Goal: Complete application form: Complete application form

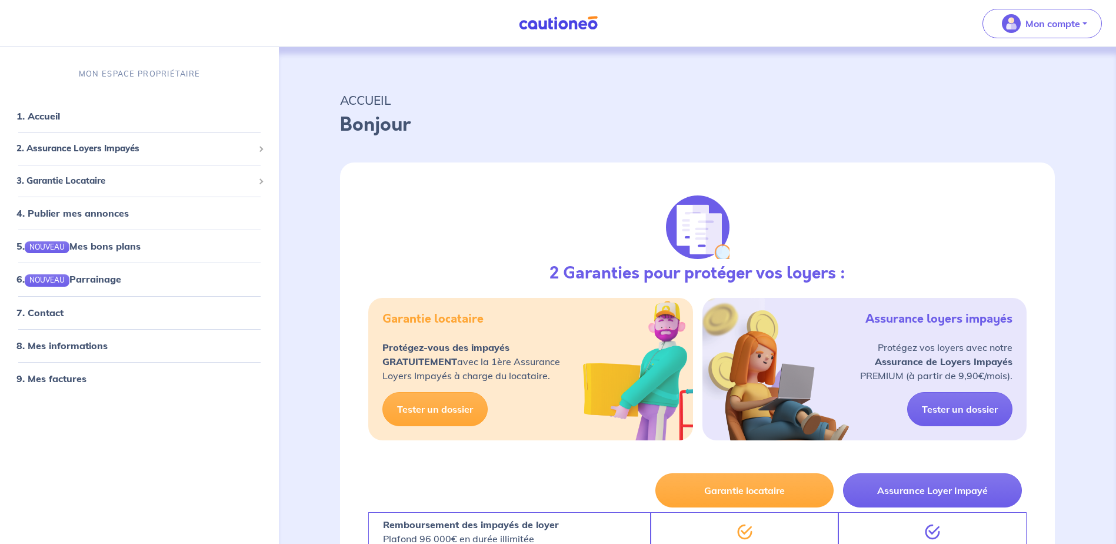
select select "FR"
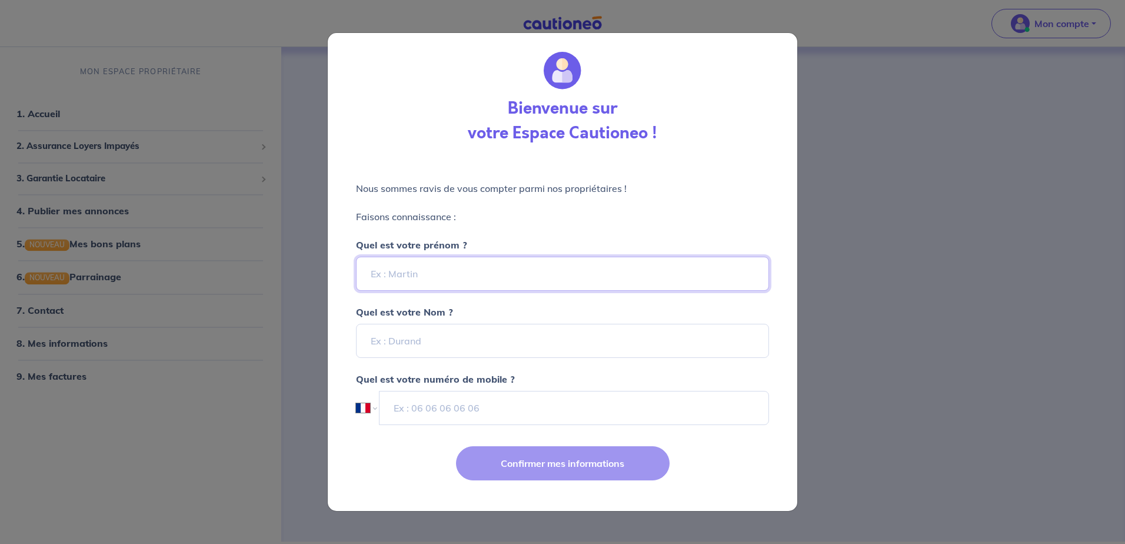
click at [454, 275] on input "Quel est votre prénom ?" at bounding box center [562, 273] width 413 height 34
type input "[PERSON_NAME]"
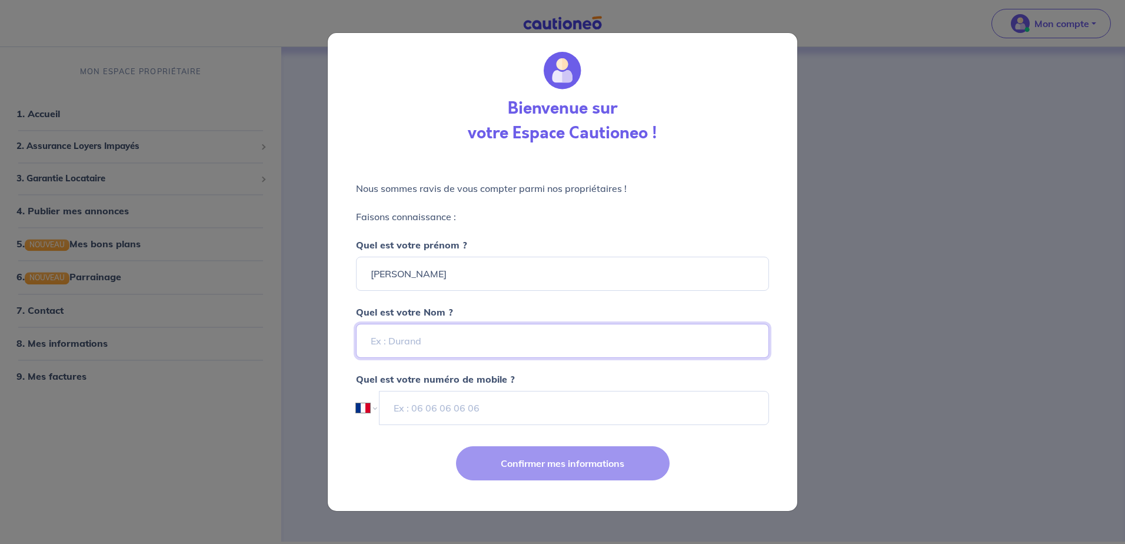
type input "GALLOIS"
click at [461, 397] on input "tel" at bounding box center [574, 408] width 390 height 34
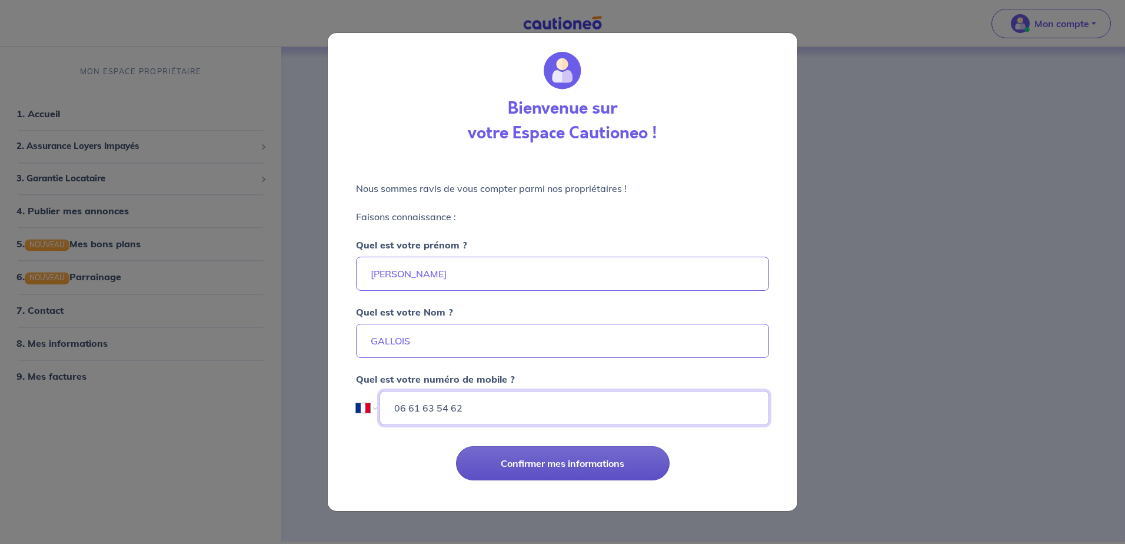
type input "06 61 63 54 62"
click at [547, 456] on button "Confirmer mes informations" at bounding box center [563, 463] width 214 height 34
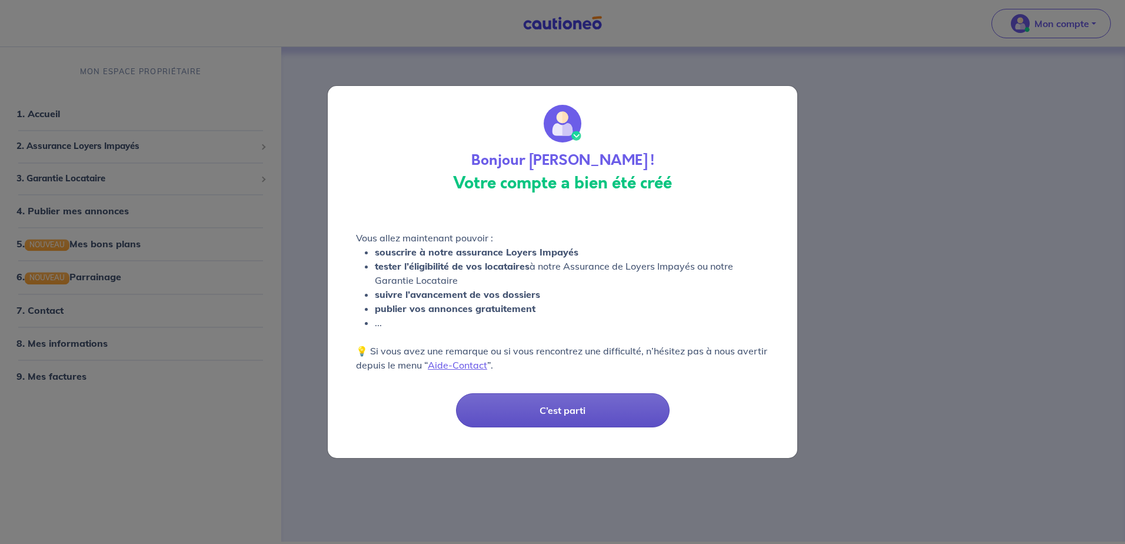
click at [568, 411] on button "C’est parti" at bounding box center [563, 410] width 214 height 34
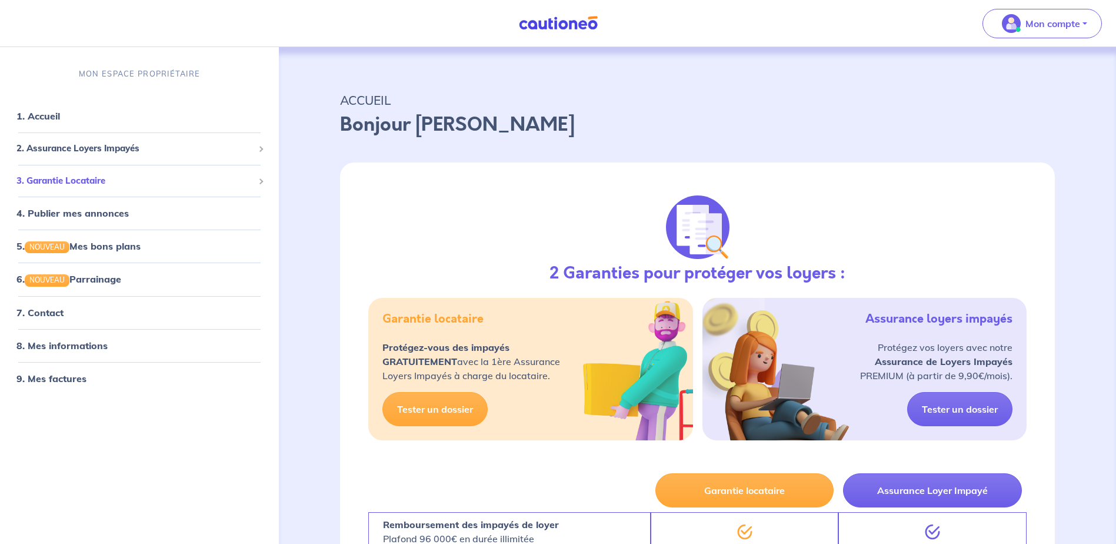
click at [58, 184] on span "3. Garantie Locataire" at bounding box center [134, 181] width 237 height 14
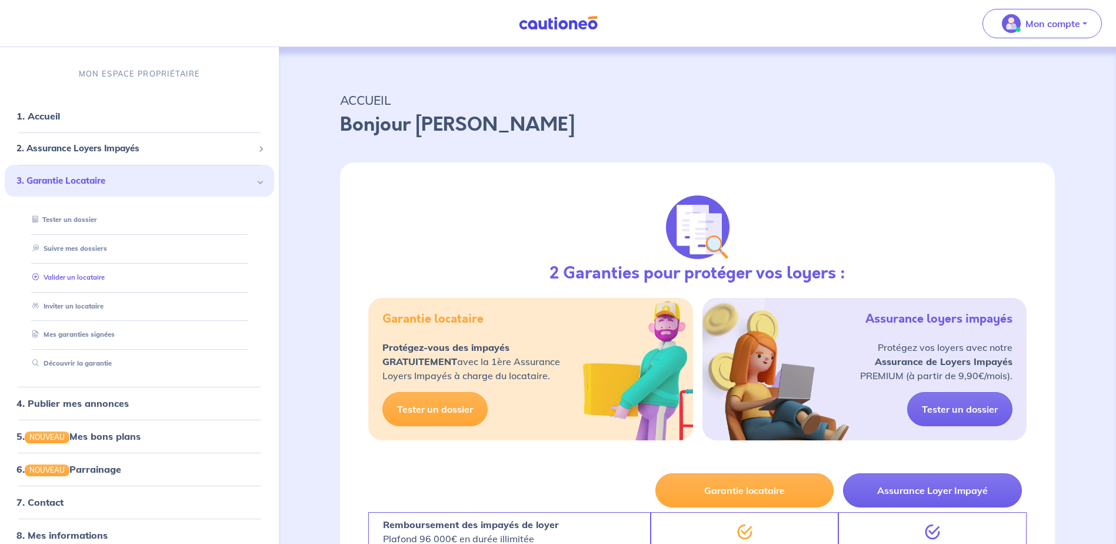
click at [77, 279] on link "Valider un locataire" at bounding box center [66, 277] width 77 height 8
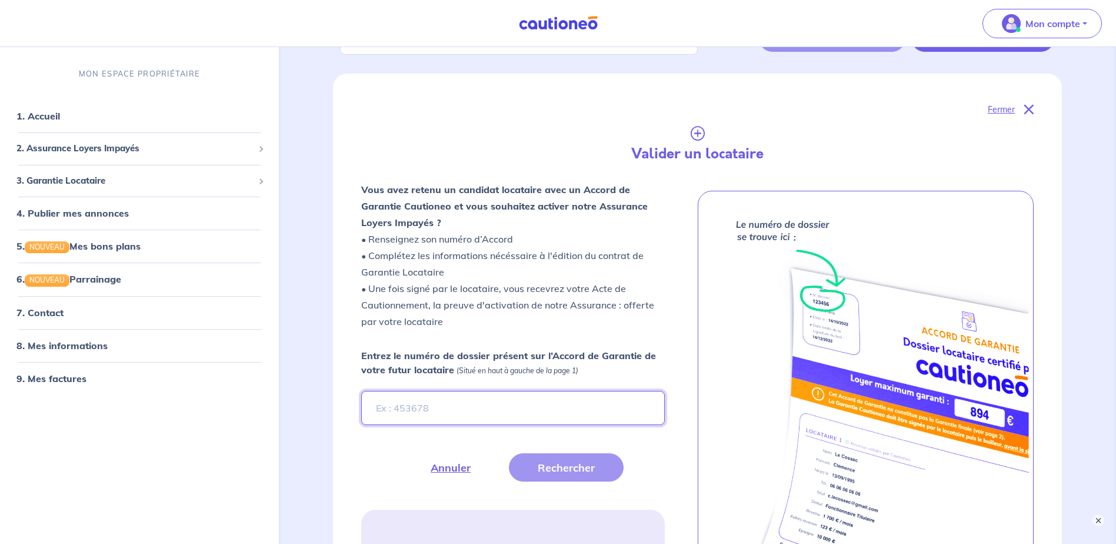
scroll to position [118, 0]
click at [539, 401] on input "Entrez le numéro de dossier présent sur l’Accord de Garantie de votre futur loc…" at bounding box center [512, 407] width 303 height 34
type input "hwBIEr"
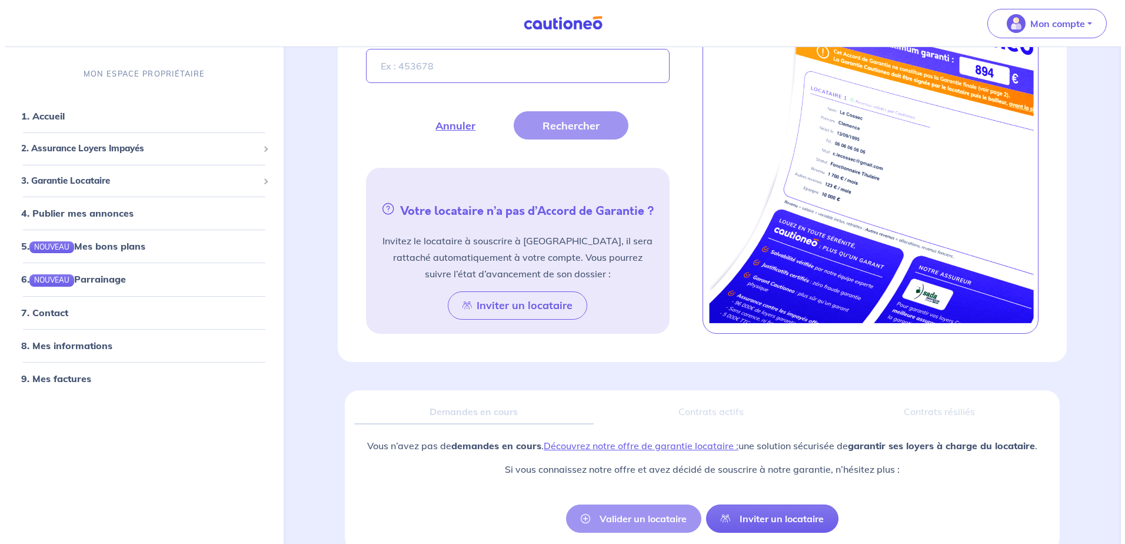
scroll to position [288, 0]
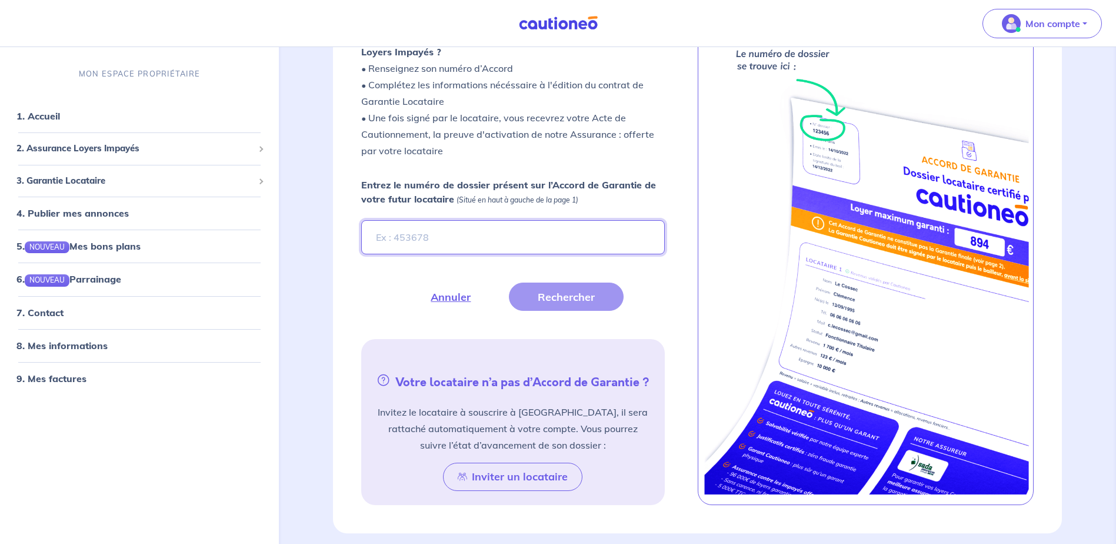
click at [465, 241] on input "Entrez le numéro de dossier présent sur l’Accord de Garantie de votre futur loc…" at bounding box center [512, 237] width 303 height 34
type input "hwBIEr"
click at [584, 297] on button "Rechercher" at bounding box center [566, 296] width 115 height 28
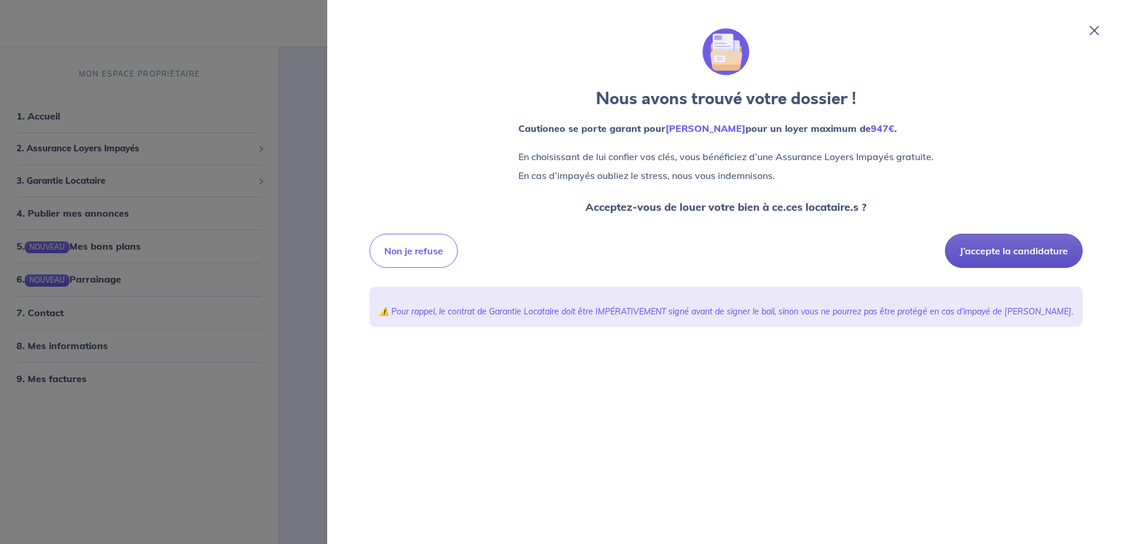
click at [1001, 254] on button "J’accepte la candidature" at bounding box center [1014, 251] width 138 height 34
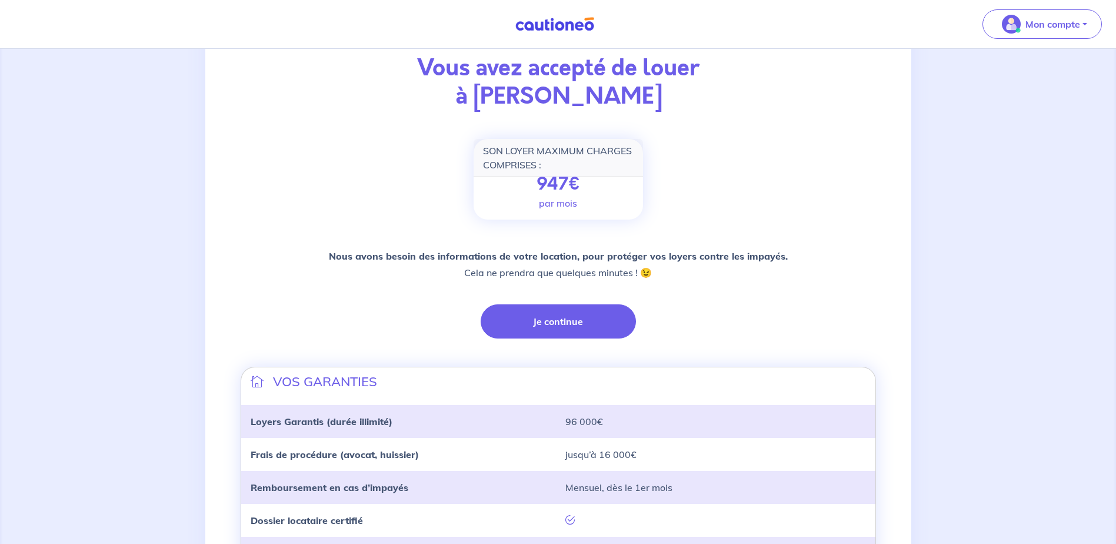
scroll to position [64, 0]
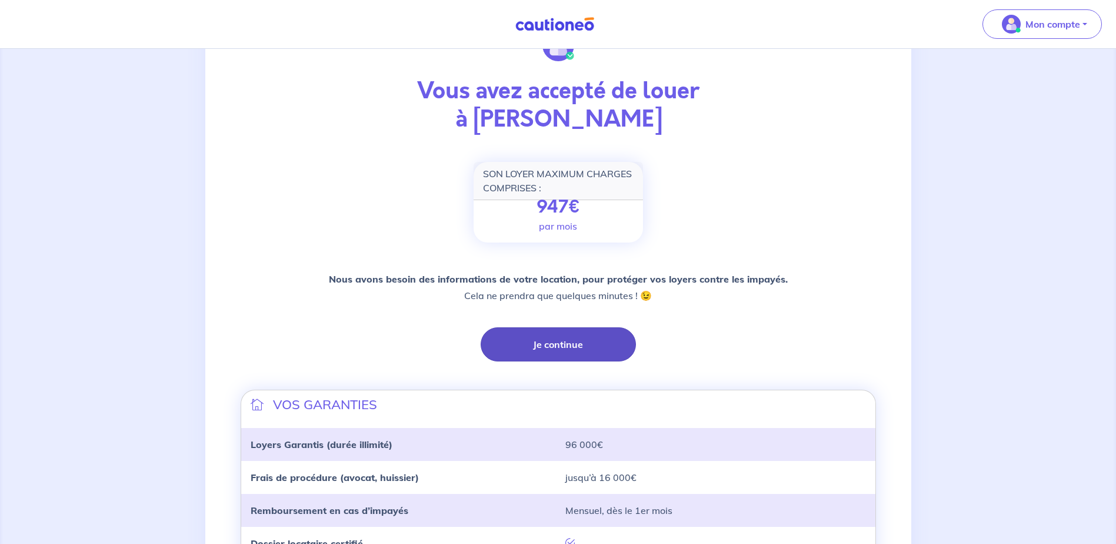
click at [575, 342] on button "Je continue" at bounding box center [558, 344] width 155 height 34
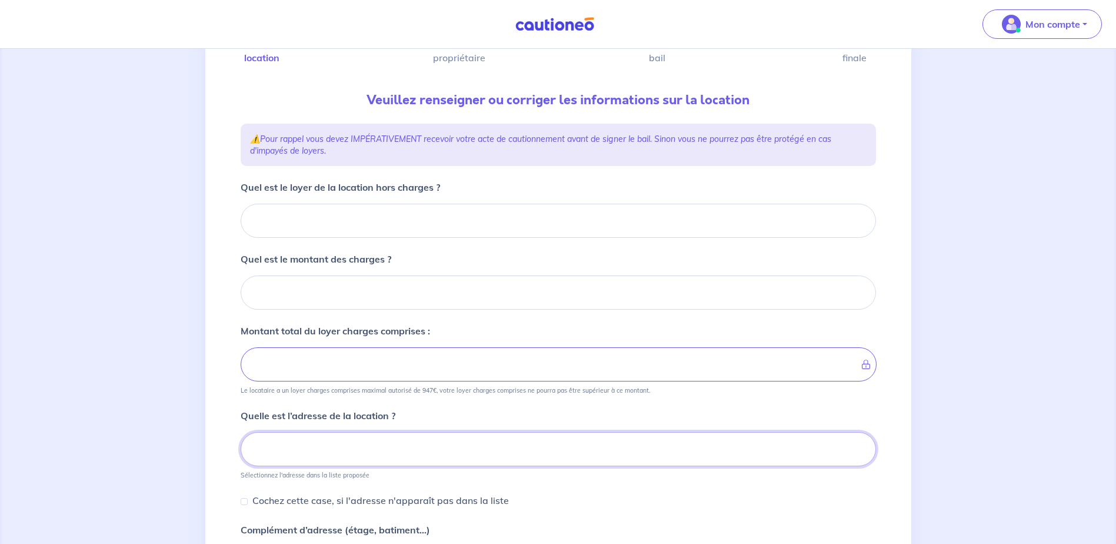
scroll to position [124, 0]
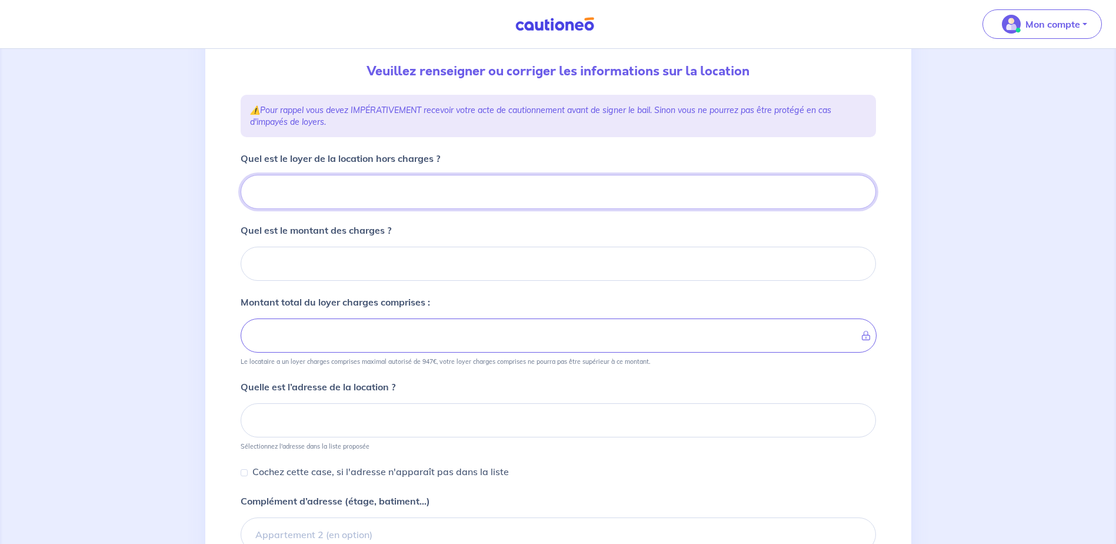
click at [422, 190] on input "Quel est le loyer de la location hors charges ?" at bounding box center [558, 192] width 635 height 34
type input "62"
type input "620"
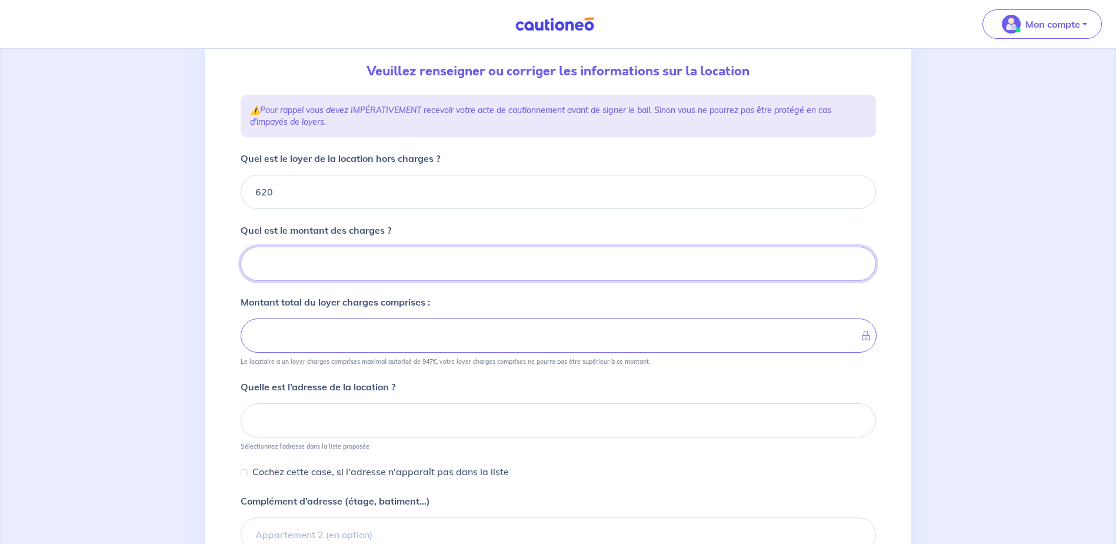
click at [396, 259] on input "Quel est le montant des charges ?" at bounding box center [558, 263] width 635 height 34
type input "40"
type input "660"
type input "40"
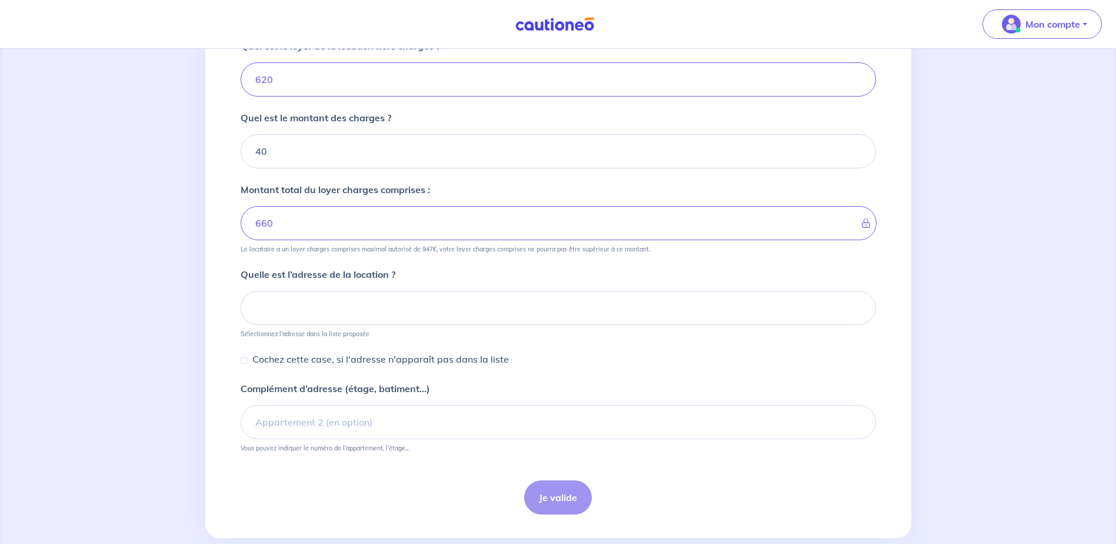
scroll to position [241, 0]
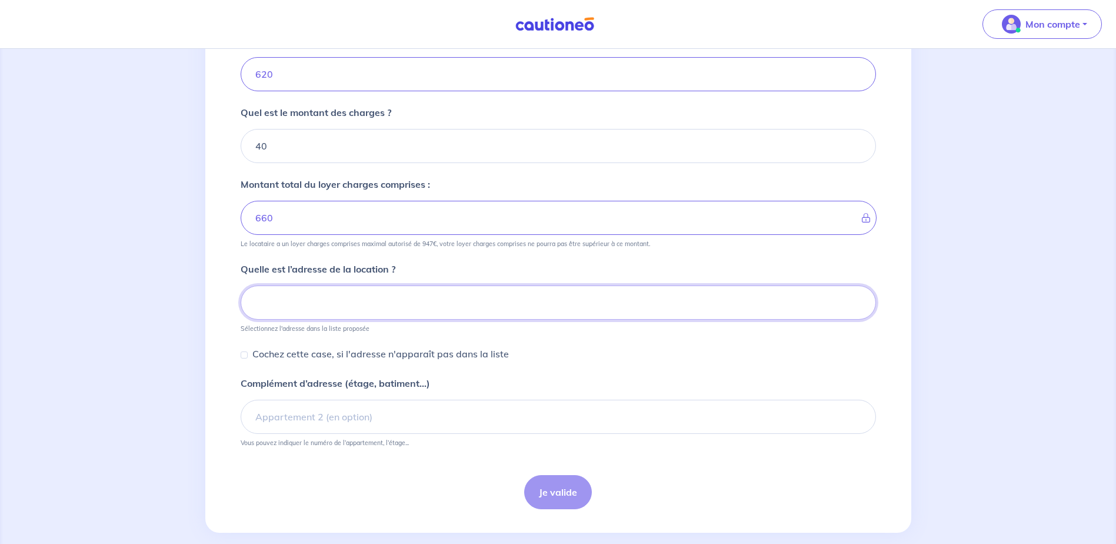
click at [378, 291] on input at bounding box center [558, 302] width 635 height 34
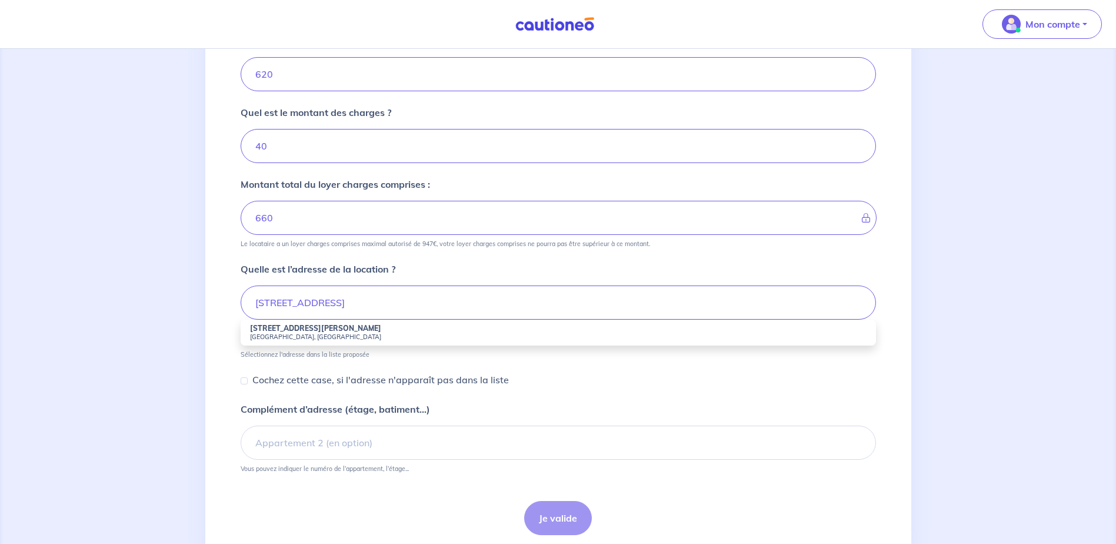
click at [362, 331] on li "[STREET_ADDRESS]" at bounding box center [558, 332] width 635 height 26
type input "[STREET_ADDRESS]"
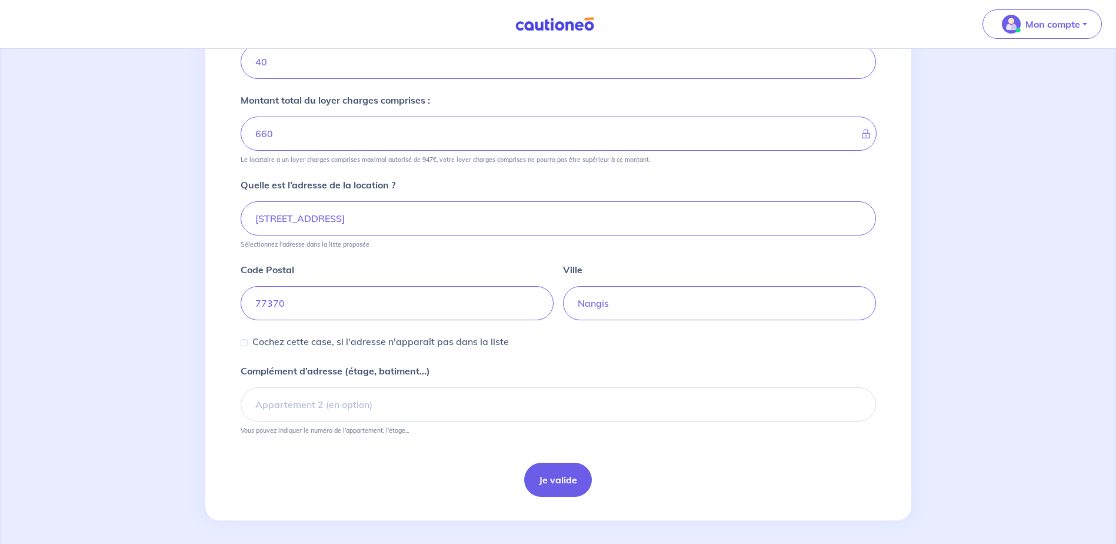
scroll to position [330, 0]
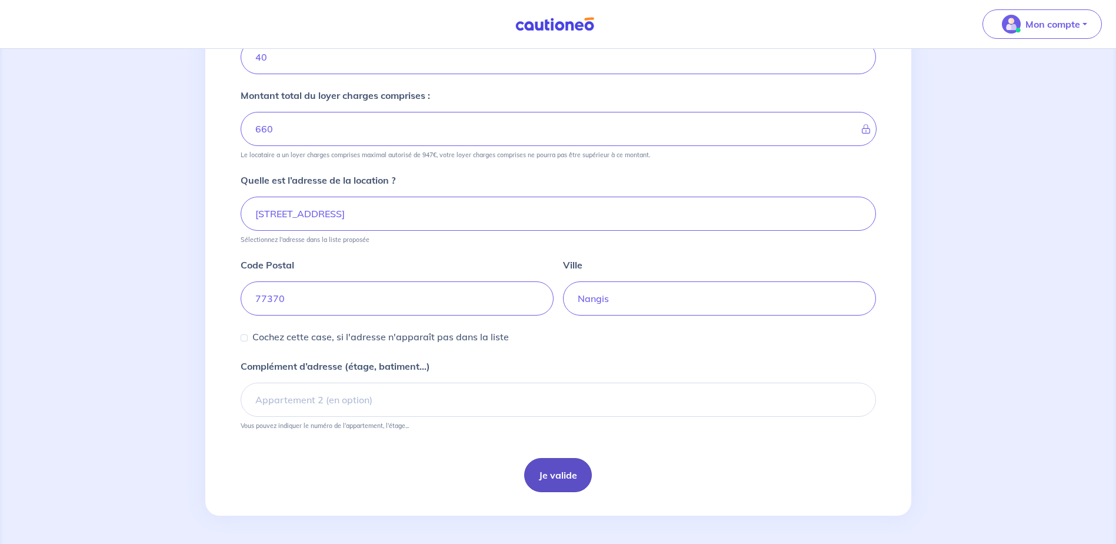
click at [572, 474] on button "Je valide" at bounding box center [558, 475] width 68 height 34
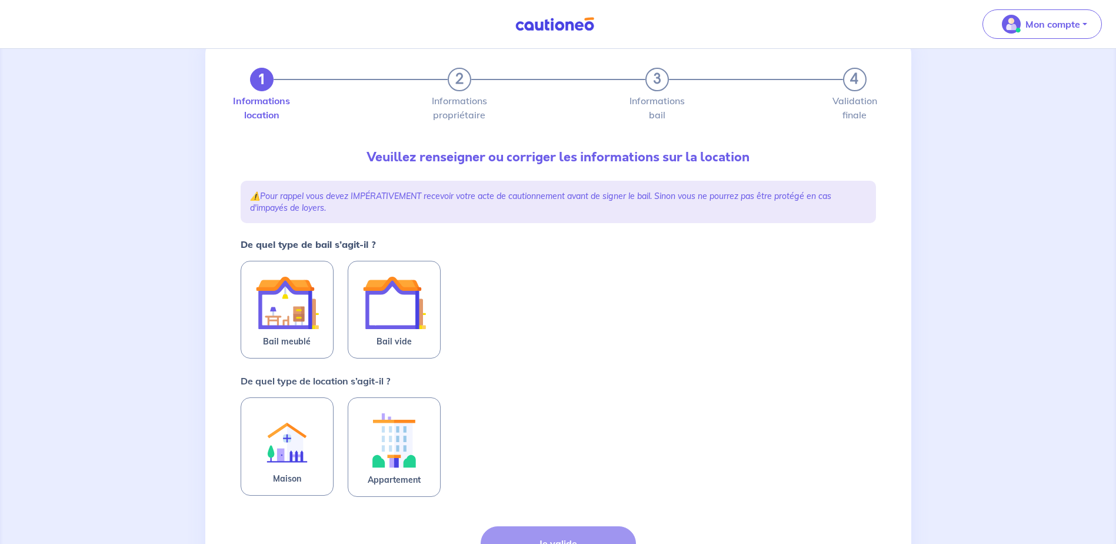
scroll to position [59, 0]
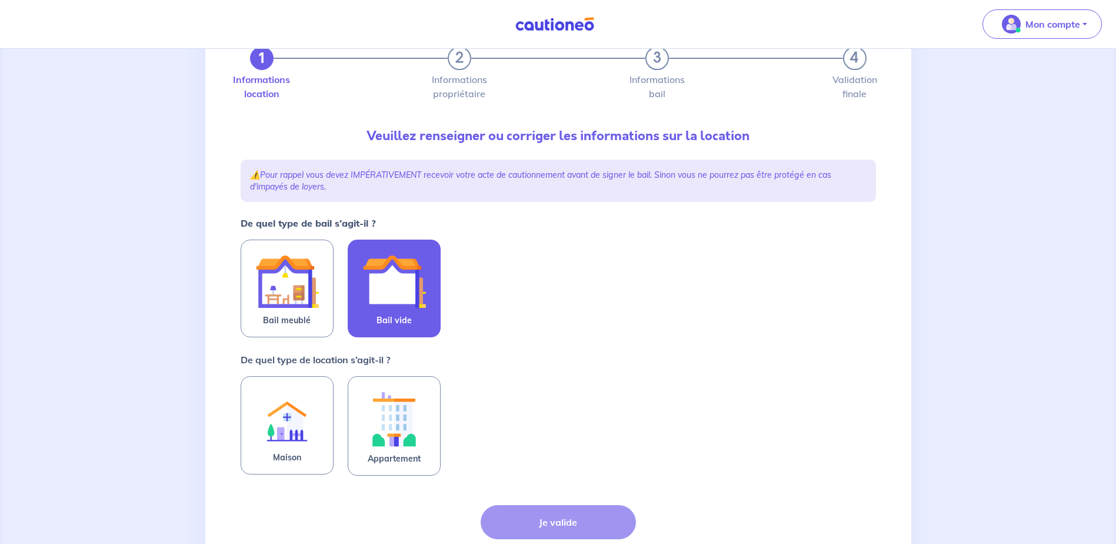
click at [394, 296] on img at bounding box center [394, 281] width 64 height 64
click at [0, 0] on input "Bail vide" at bounding box center [0, 0] width 0 height 0
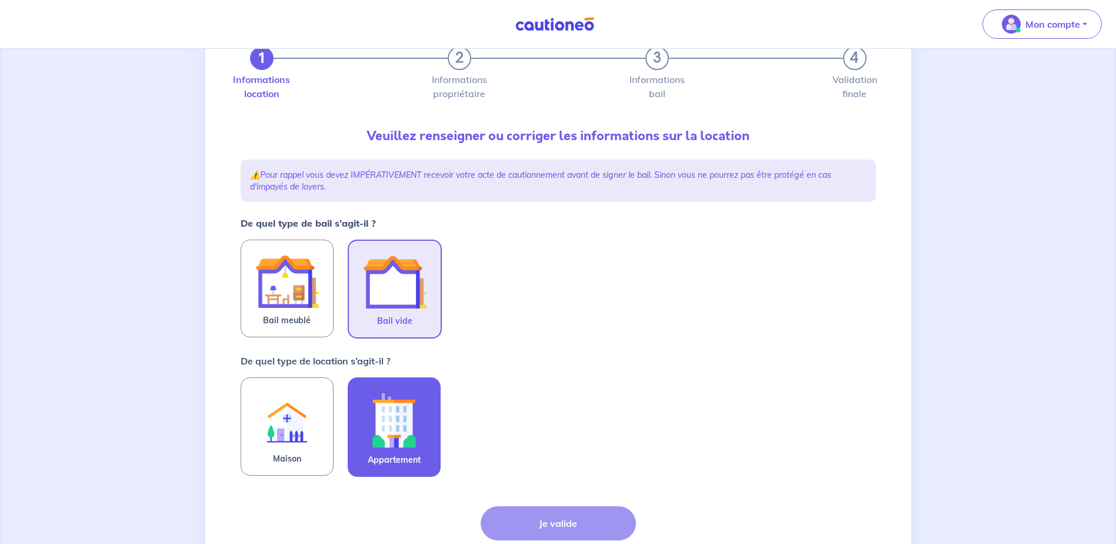
click at [404, 409] on img at bounding box center [394, 419] width 64 height 65
click at [0, 0] on input "Appartement" at bounding box center [0, 0] width 0 height 0
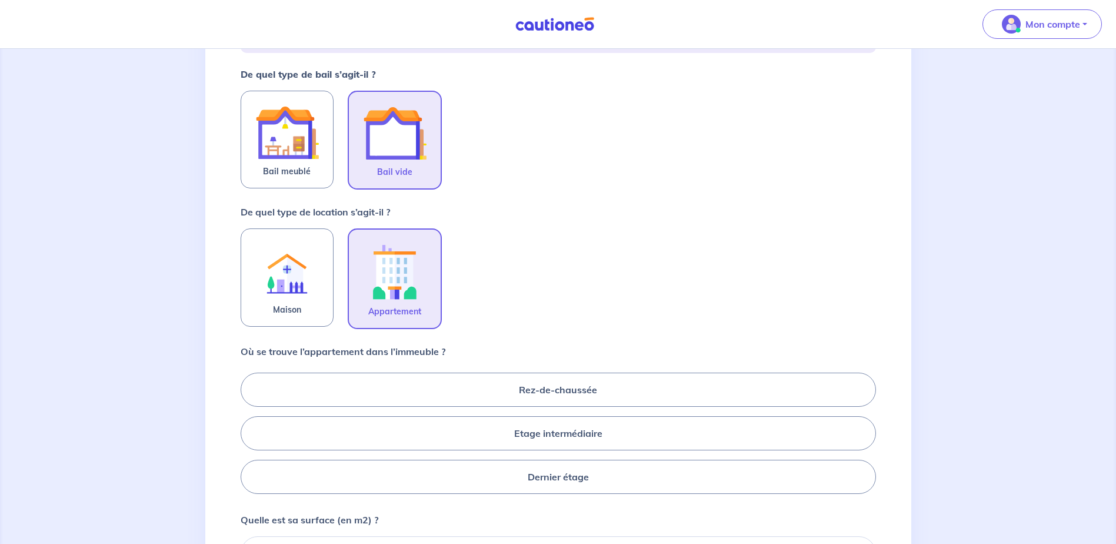
scroll to position [294, 0]
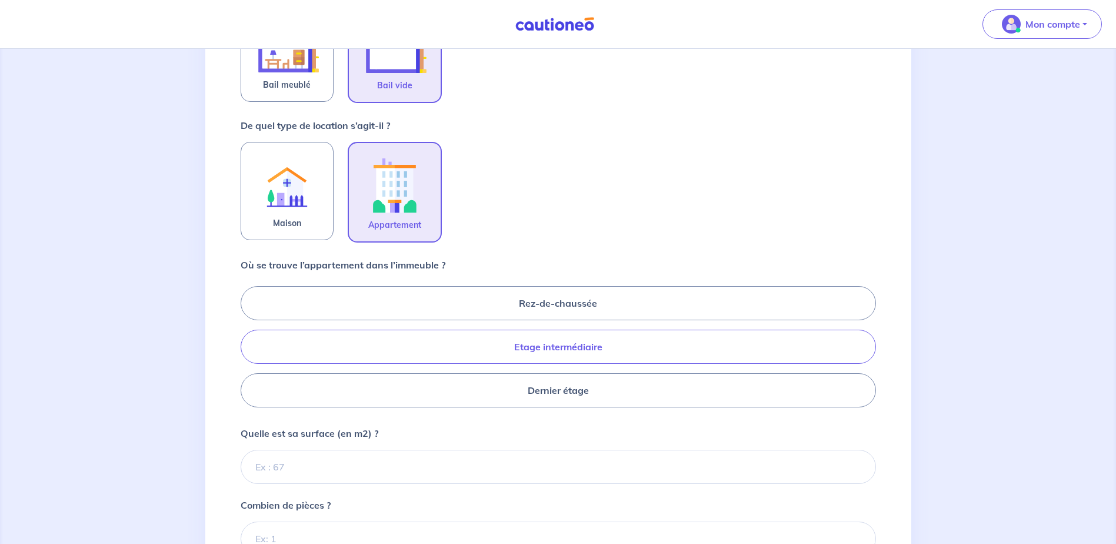
click at [571, 349] on label "Etage intermédiaire" at bounding box center [558, 346] width 635 height 34
click at [248, 349] on input "Etage intermédiaire" at bounding box center [245, 346] width 8 height 8
radio input "true"
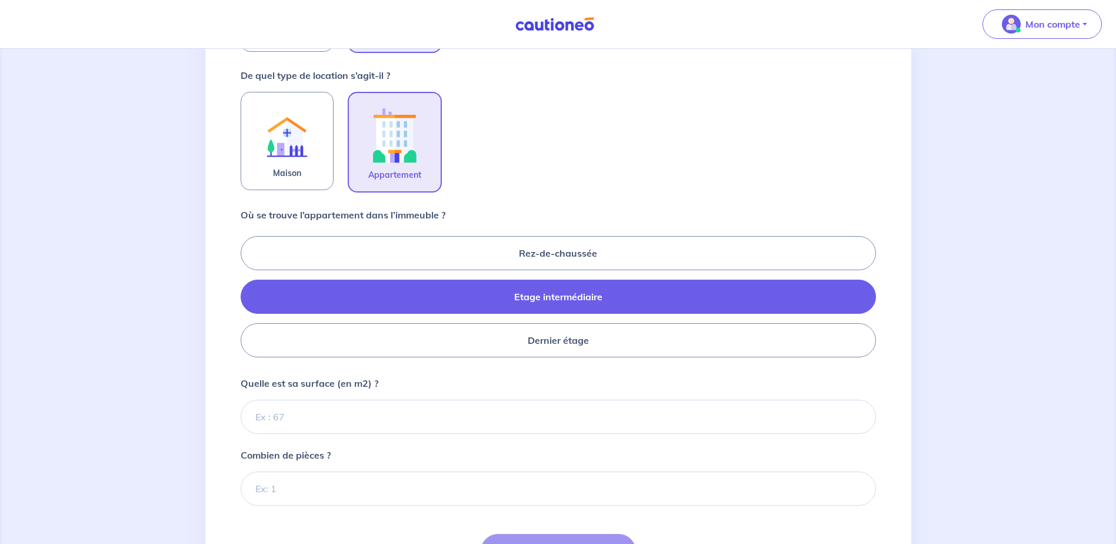
scroll to position [412, 0]
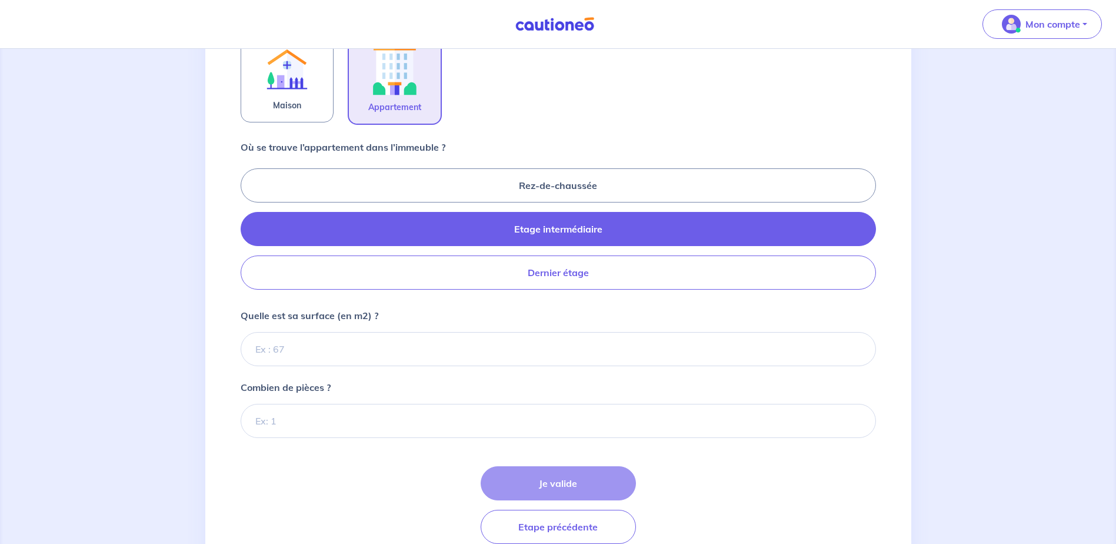
click at [578, 276] on label "Dernier étage" at bounding box center [558, 272] width 635 height 34
click at [248, 232] on input "Dernier étage" at bounding box center [245, 229] width 8 height 8
radio input "true"
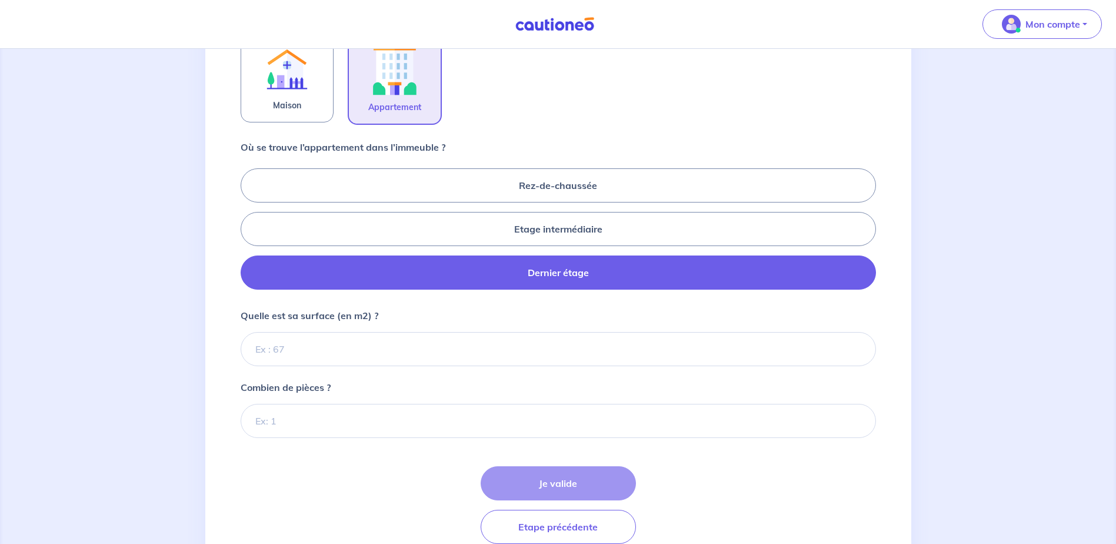
scroll to position [464, 0]
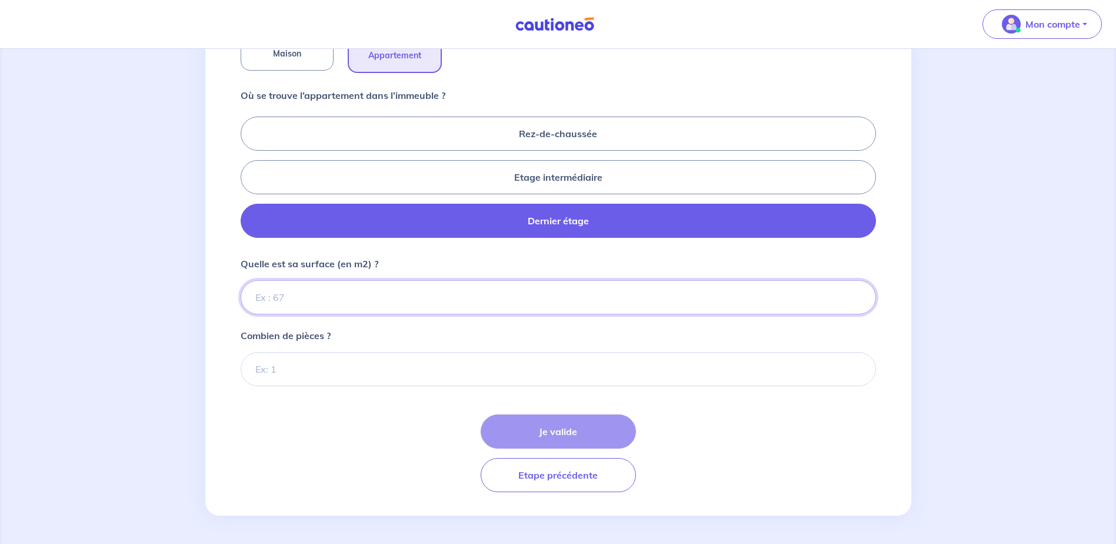
click at [454, 304] on input "Quelle est sa surface (en m2) ?" at bounding box center [558, 297] width 635 height 34
type input "42"
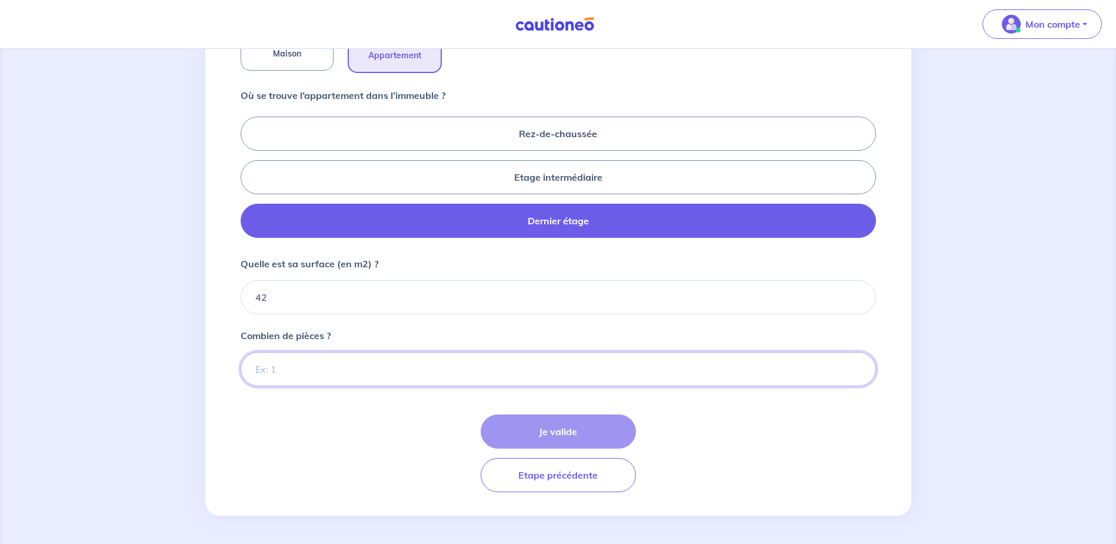
click at [422, 376] on input "Combien de pièces ?" at bounding box center [558, 369] width 635 height 34
type input "2"
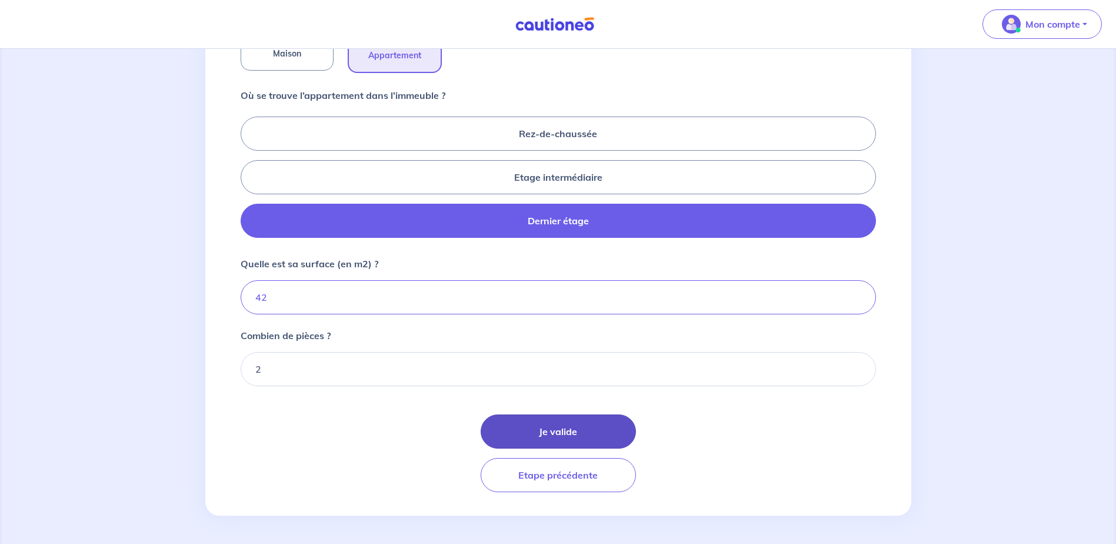
click at [608, 433] on button "Je valide" at bounding box center [558, 431] width 155 height 34
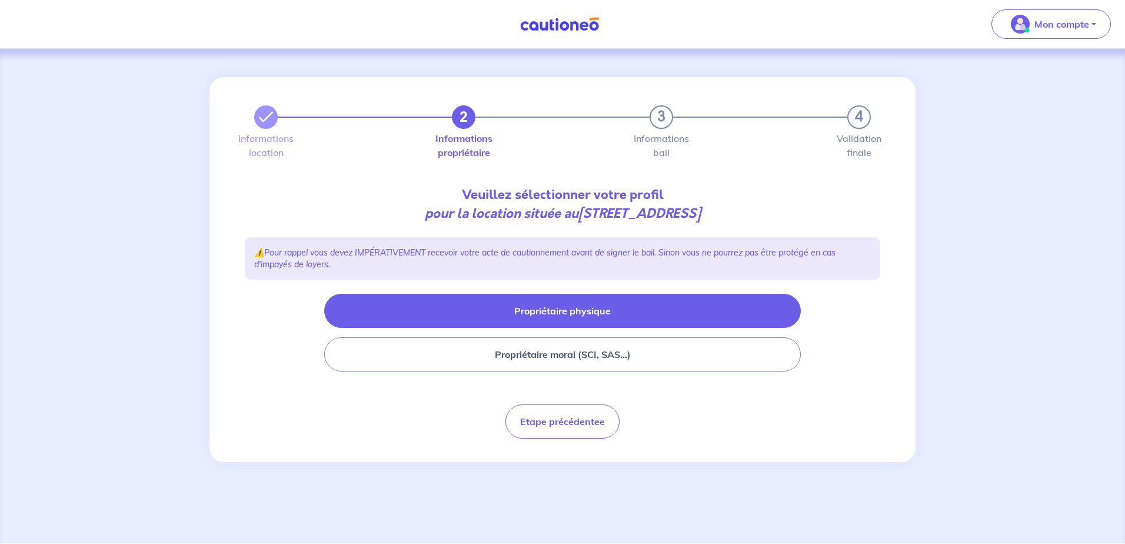
click at [586, 314] on button "Propriétaire physique" at bounding box center [562, 311] width 476 height 34
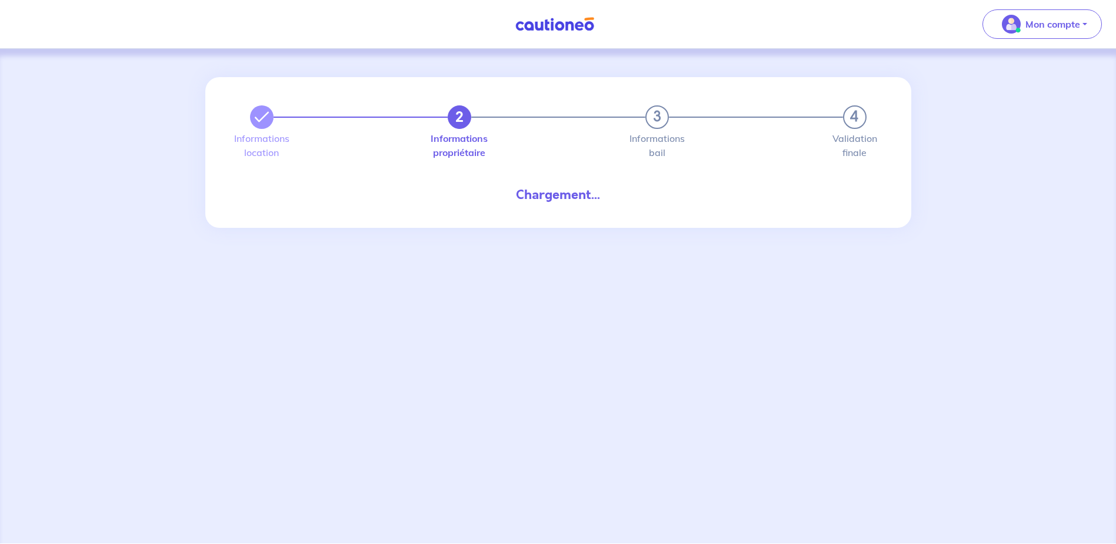
select select "FR"
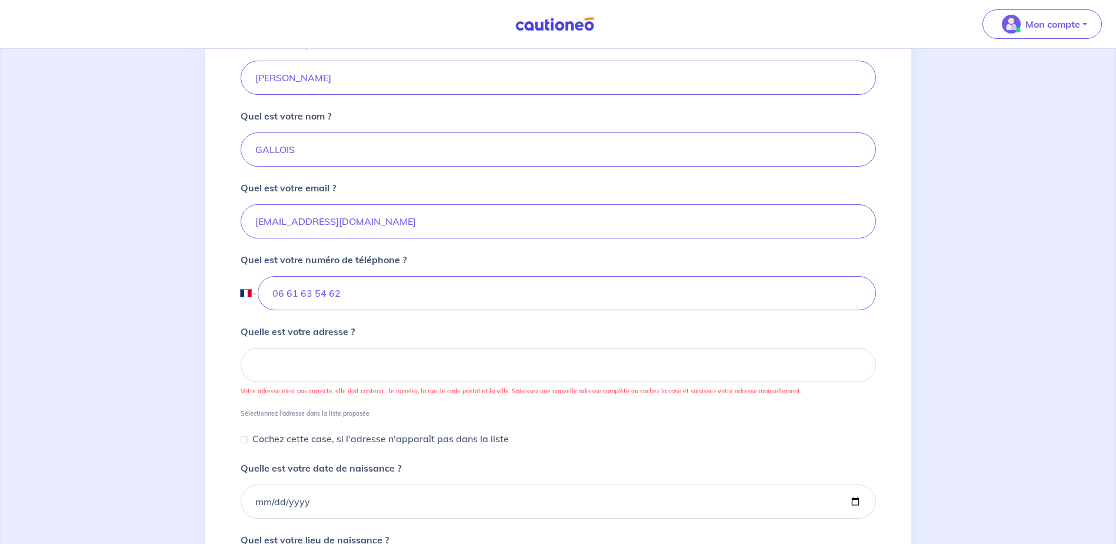
scroll to position [294, 0]
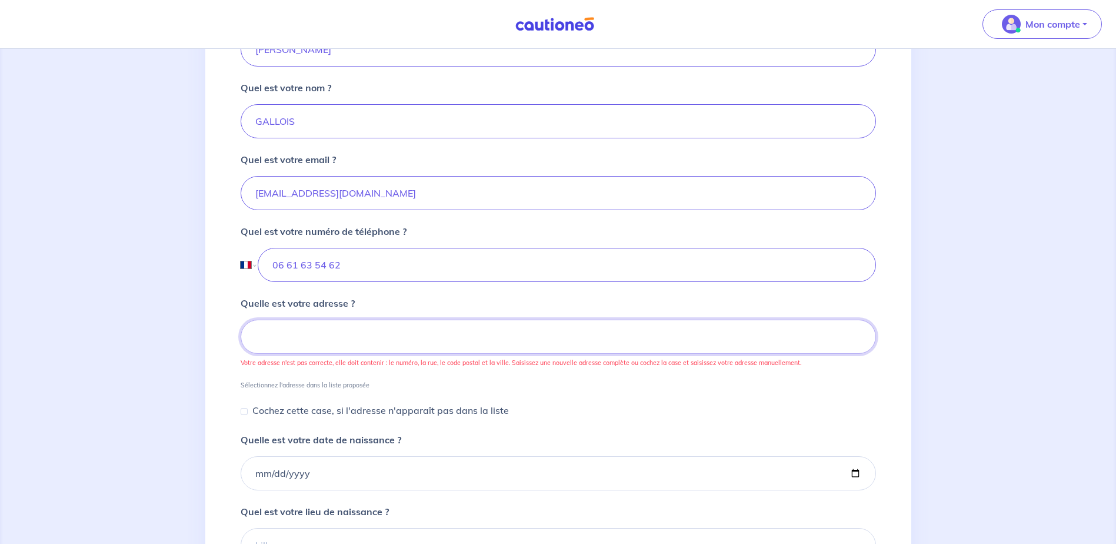
click at [559, 336] on input at bounding box center [558, 336] width 635 height 34
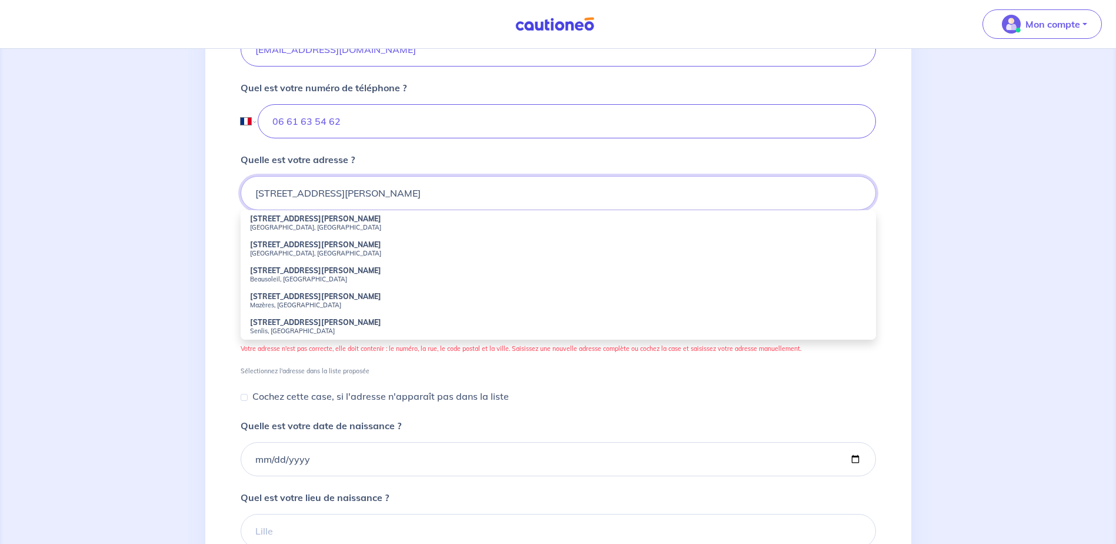
scroll to position [471, 0]
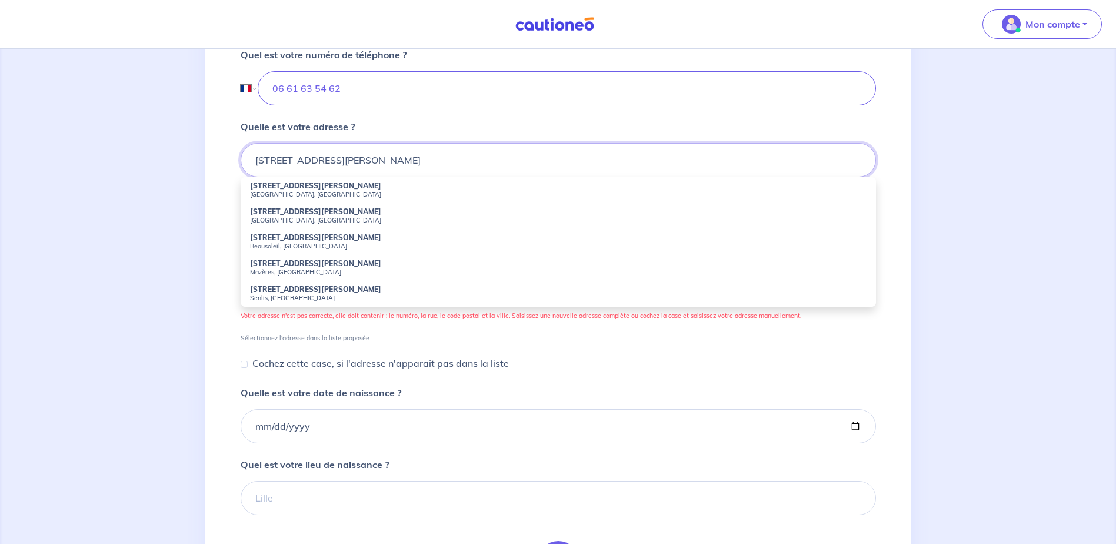
click at [415, 165] on input "[STREET_ADDRESS][PERSON_NAME]" at bounding box center [558, 160] width 635 height 34
click at [367, 191] on small "Nangis, [GEOGRAPHIC_DATA]" at bounding box center [558, 194] width 617 height 8
type input "[STREET_ADDRESS][PERSON_NAME]"
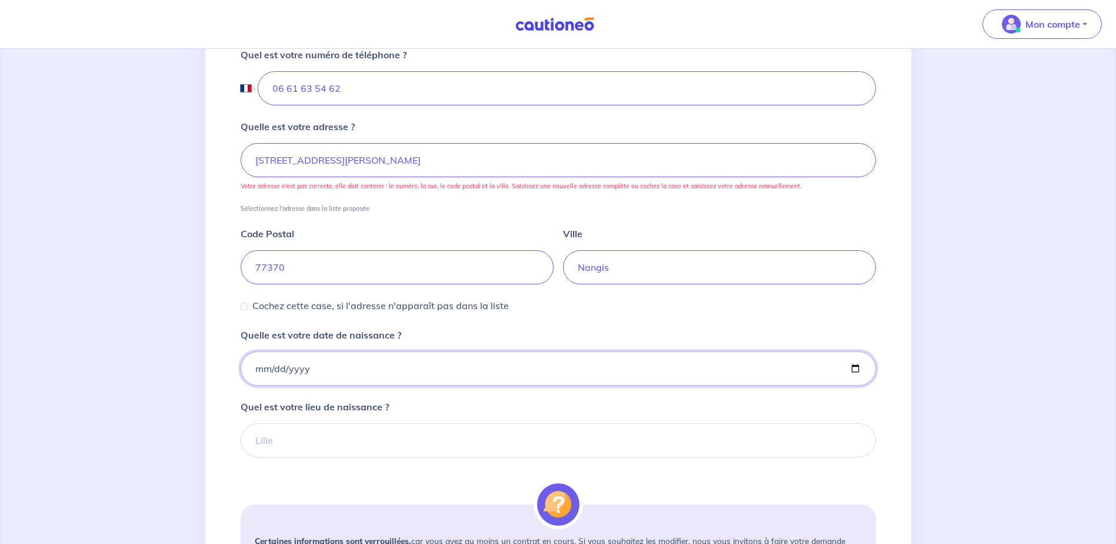
click at [310, 377] on input "Quelle est votre date de naissance ?" at bounding box center [558, 368] width 635 height 34
type input "[DATE]"
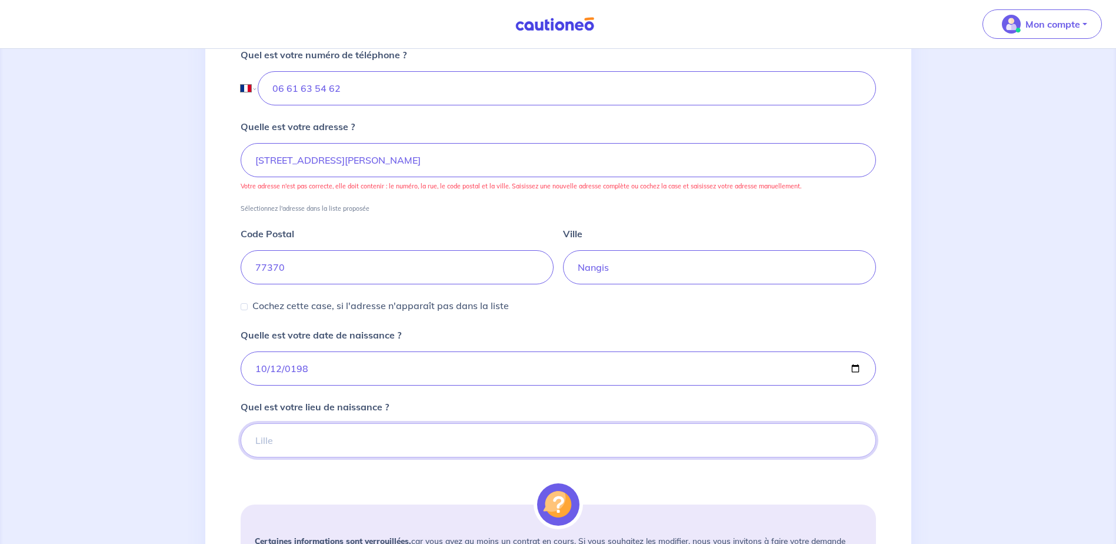
drag, startPoint x: 333, startPoint y: 434, endPoint x: 344, endPoint y: 439, distance: 12.1
click at [335, 434] on input "Quel est votre lieu de naissance ?" at bounding box center [558, 440] width 635 height 34
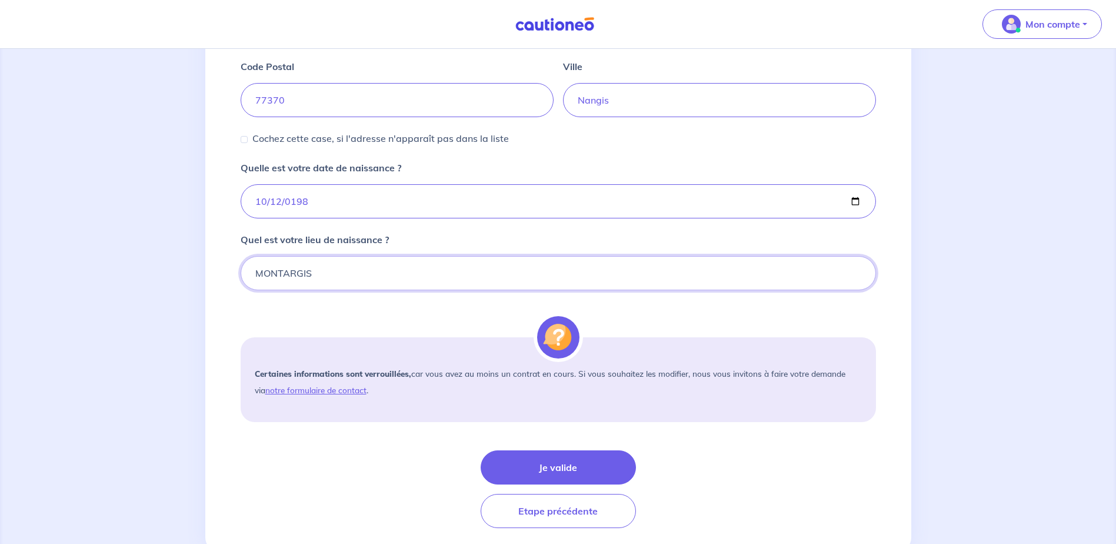
scroll to position [674, 0]
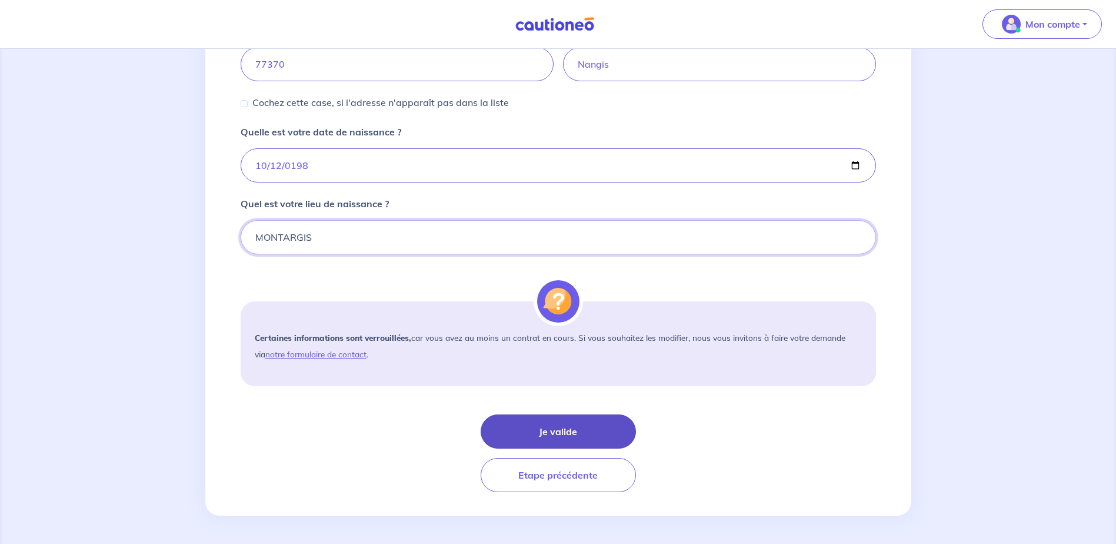
type input "MONTARGIS"
click at [575, 431] on button "Je valide" at bounding box center [558, 431] width 155 height 34
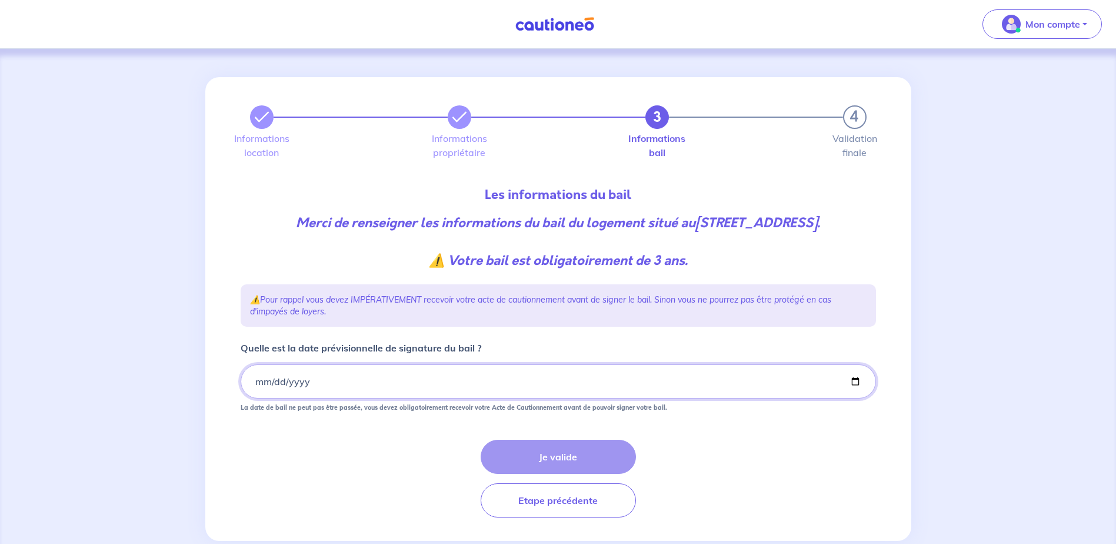
click at [256, 398] on input "Quelle est la date prévisionnelle de signature du bail ?" at bounding box center [558, 381] width 635 height 34
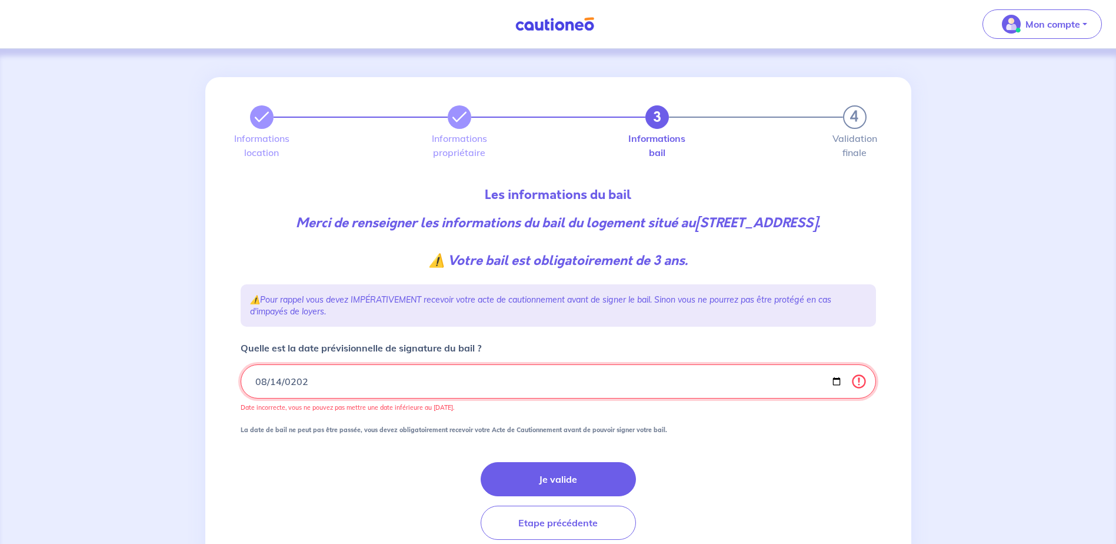
type input "[DATE]"
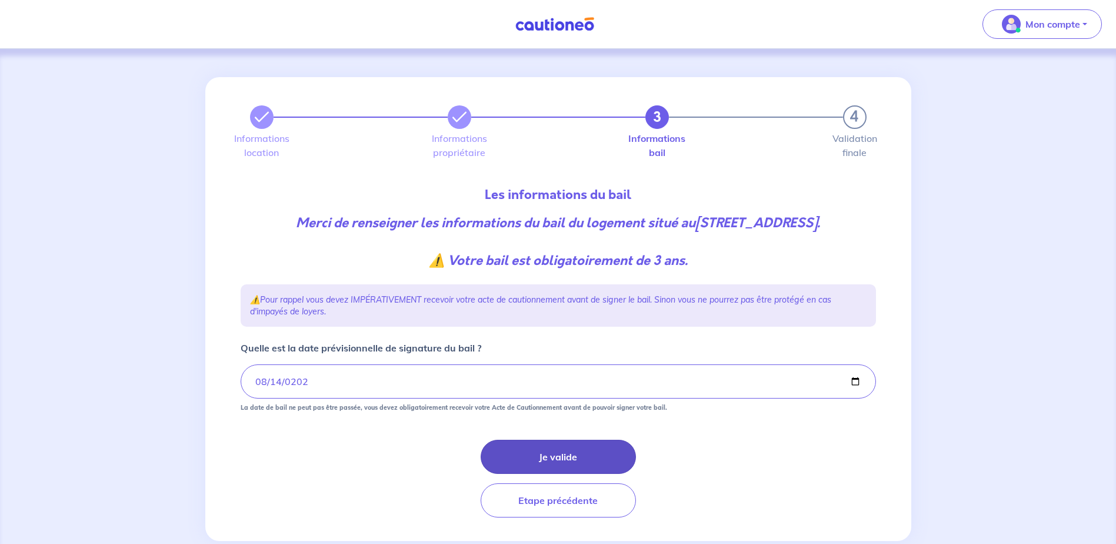
click at [529, 474] on button "Je valide" at bounding box center [558, 456] width 155 height 34
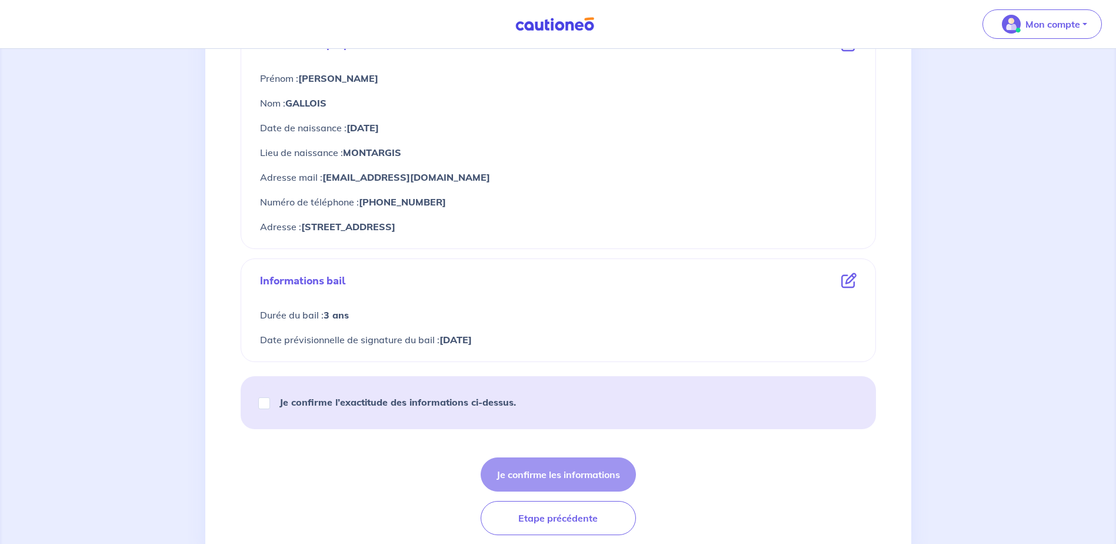
scroll to position [471, 0]
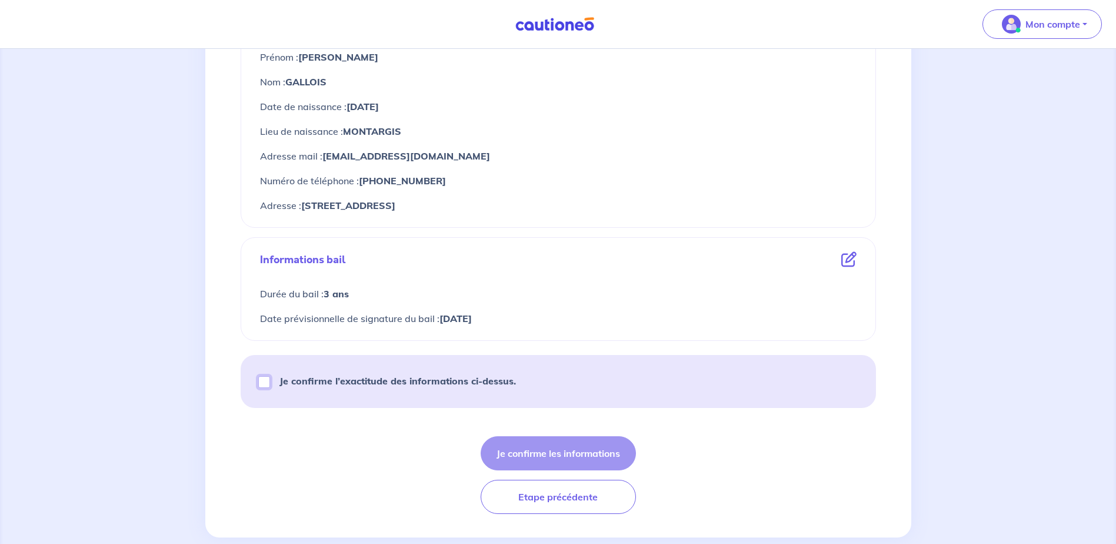
click at [266, 385] on input "Je confirme l’exactitude des informations ci-dessus." at bounding box center [264, 382] width 12 height 12
checkbox input "true"
click at [585, 452] on button "Je confirme les informations" at bounding box center [558, 453] width 155 height 34
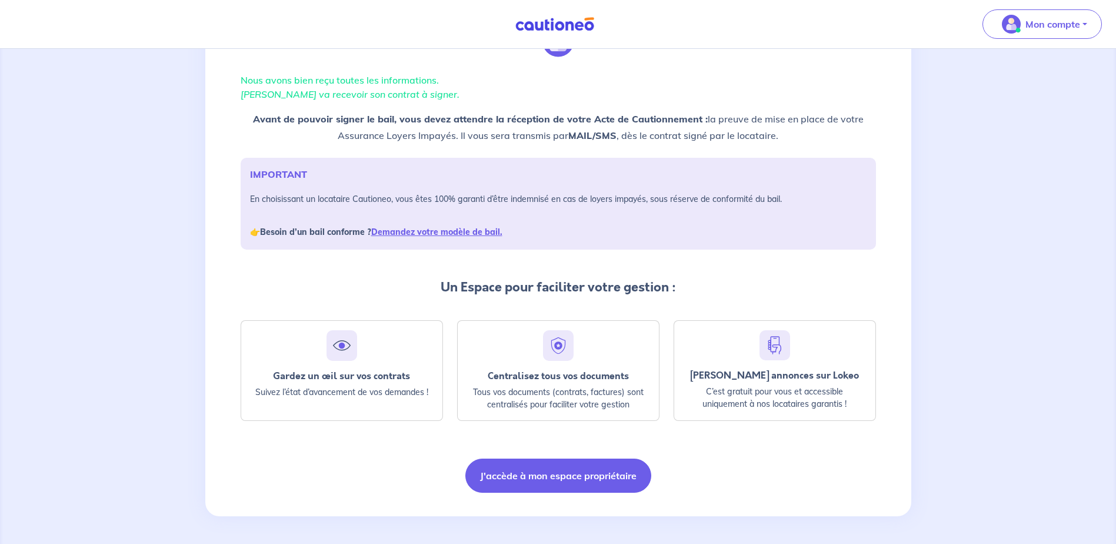
scroll to position [68, 0]
